Goal: Task Accomplishment & Management: Use online tool/utility

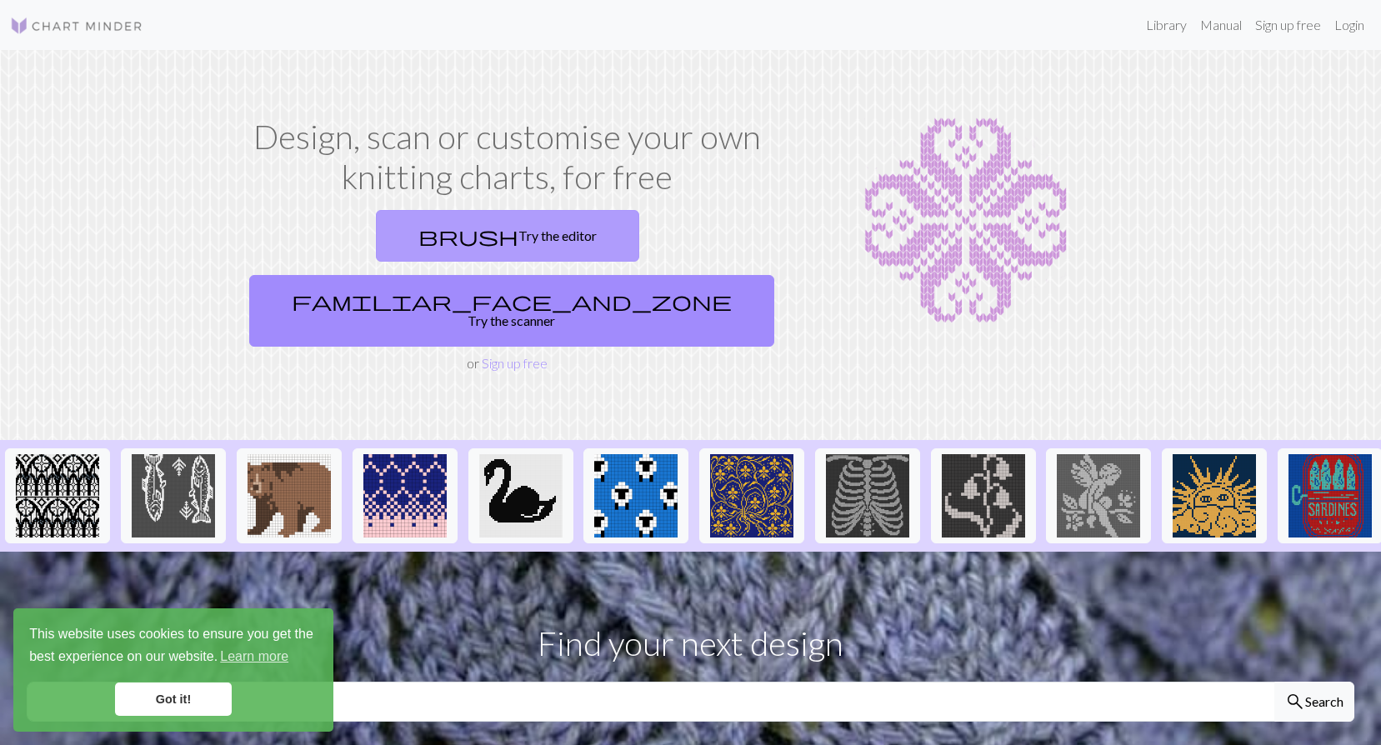
click at [381, 237] on link "brush Try the editor" at bounding box center [507, 236] width 263 height 52
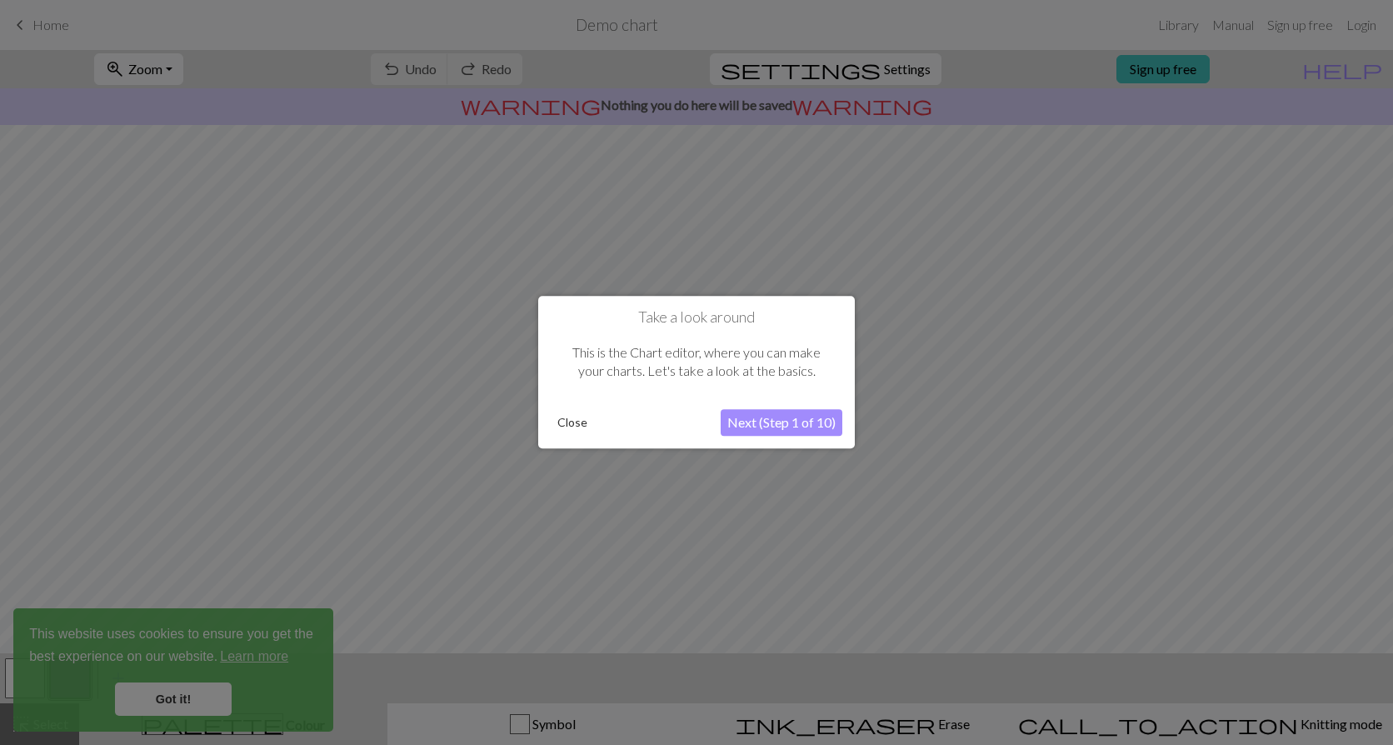
click at [779, 422] on button "Next (Step 1 of 10)" at bounding box center [782, 423] width 122 height 27
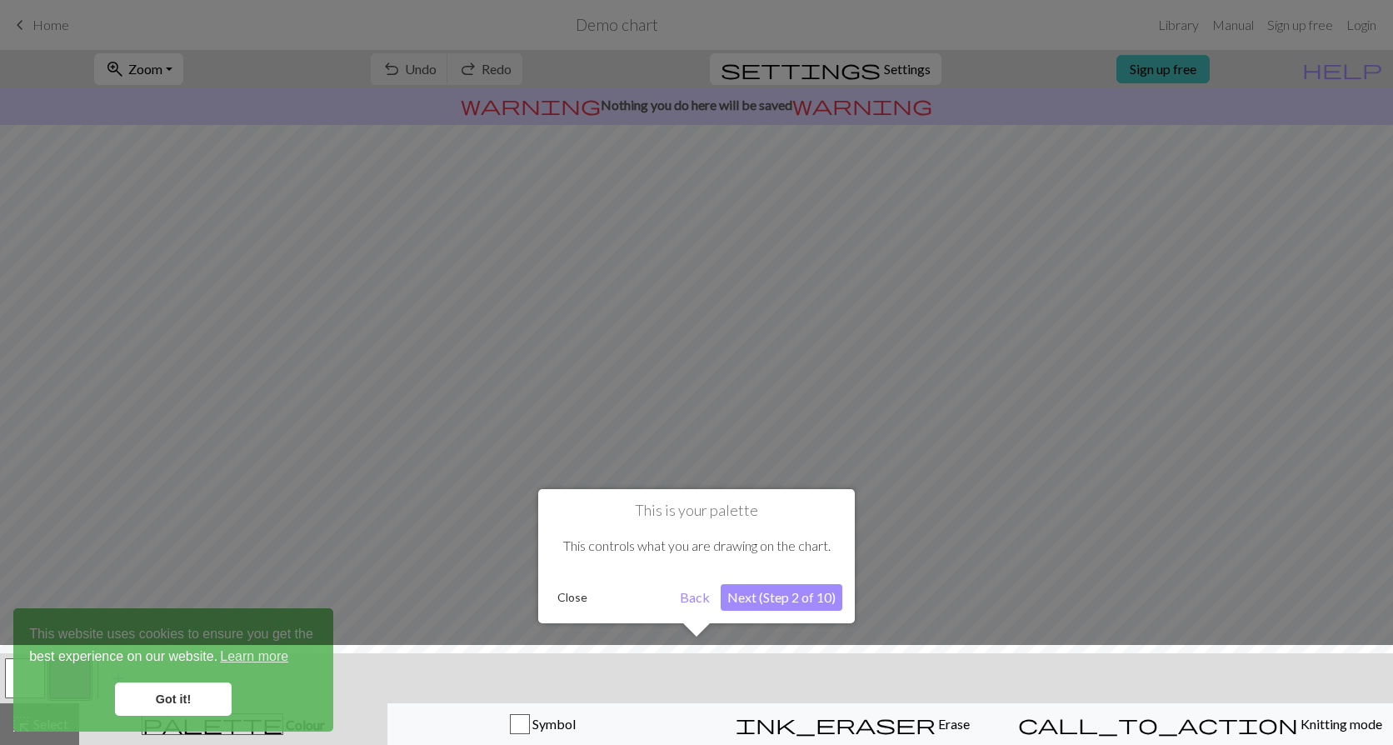
click at [806, 593] on button "Next (Step 2 of 10)" at bounding box center [782, 597] width 122 height 27
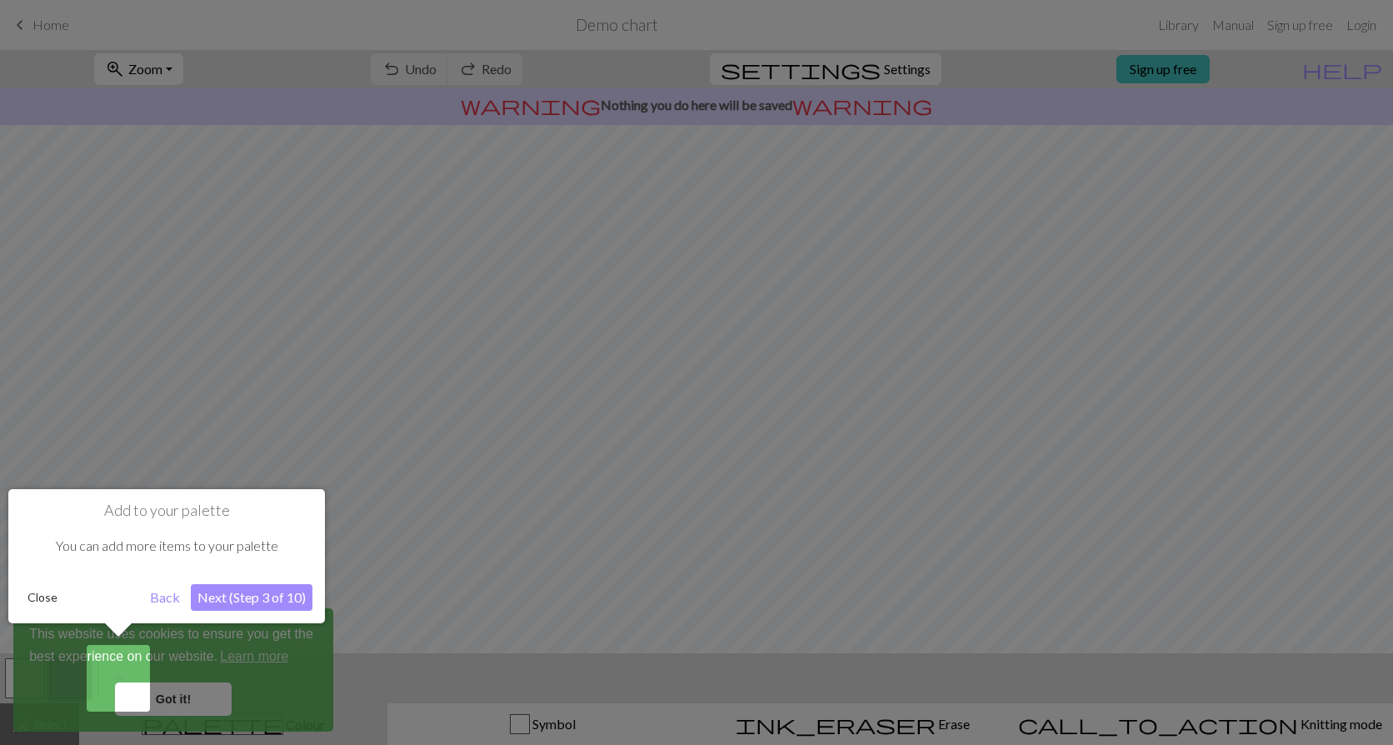
click at [45, 600] on button "Close" at bounding box center [42, 597] width 43 height 25
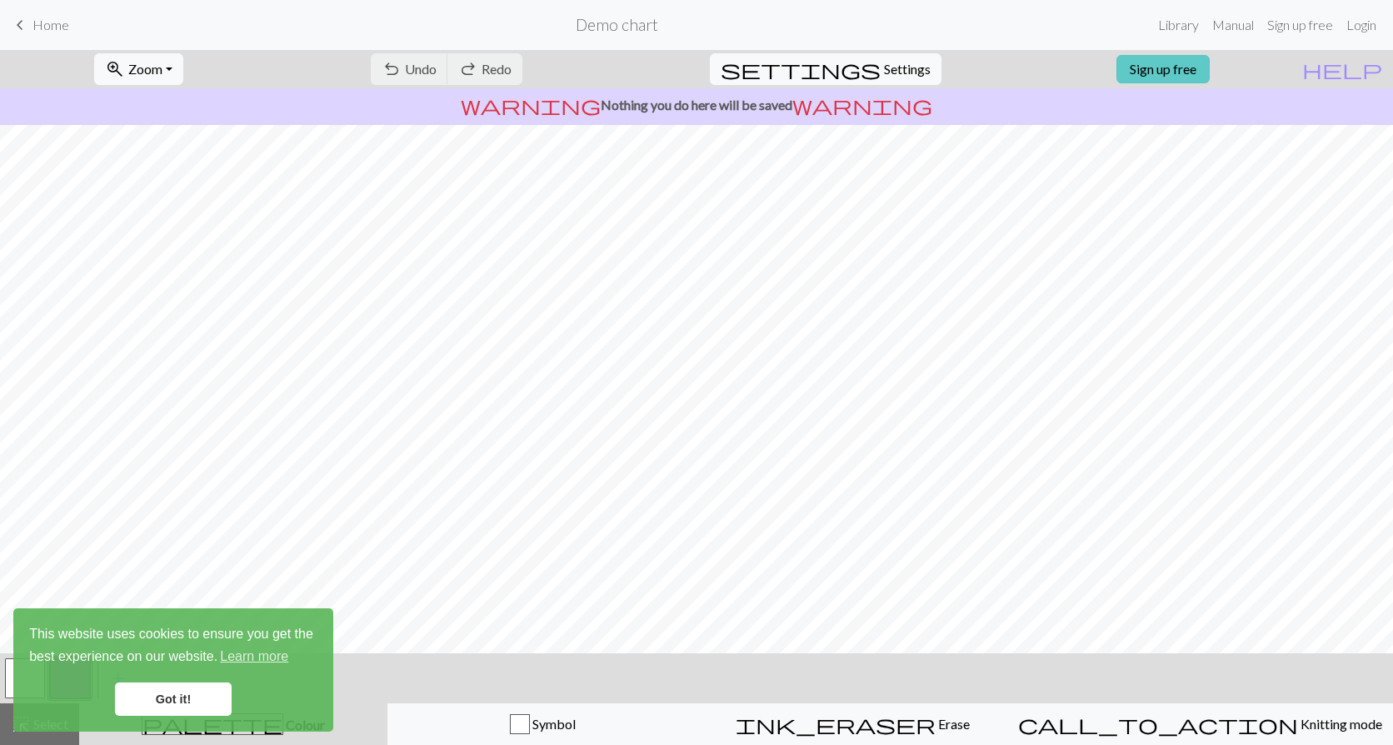
click at [1207, 68] on link "Sign up free" at bounding box center [1163, 69] width 93 height 28
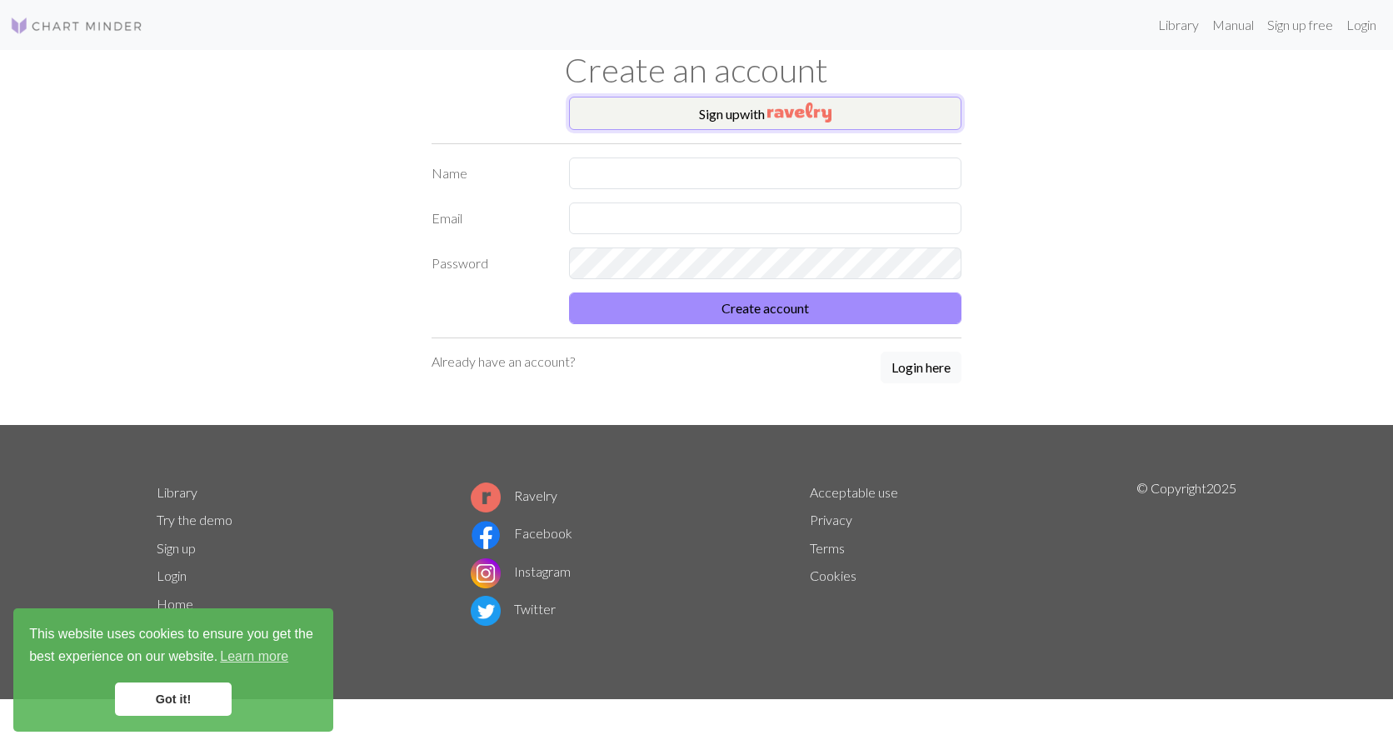
click at [777, 113] on img "button" at bounding box center [799, 112] width 64 height 20
